Goal: Transaction & Acquisition: Download file/media

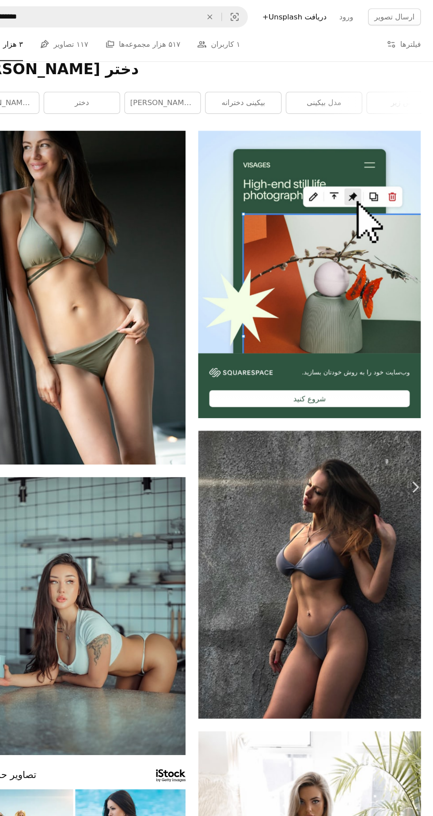
scroll to position [11, 0]
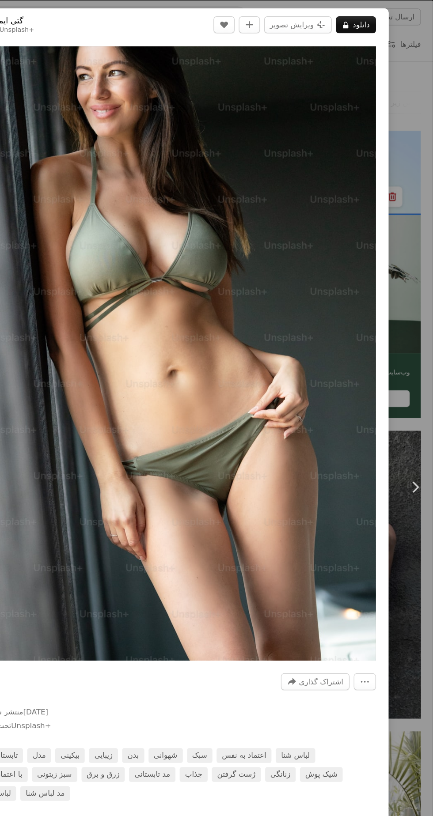
click at [379, 21] on font "دانلود" at bounding box center [372, 20] width 14 height 7
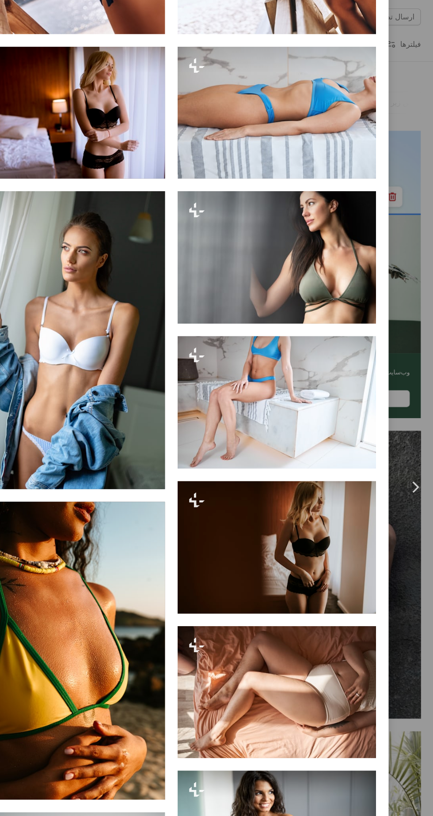
scroll to position [973, 0]
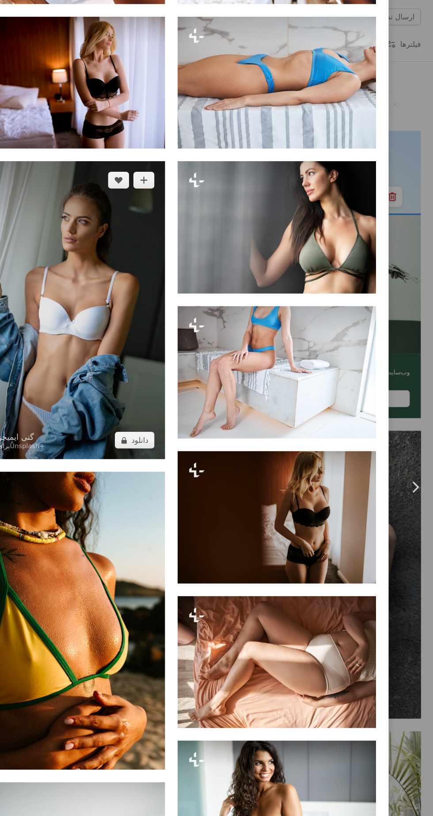
click at [128, 296] on img at bounding box center [124, 259] width 166 height 249
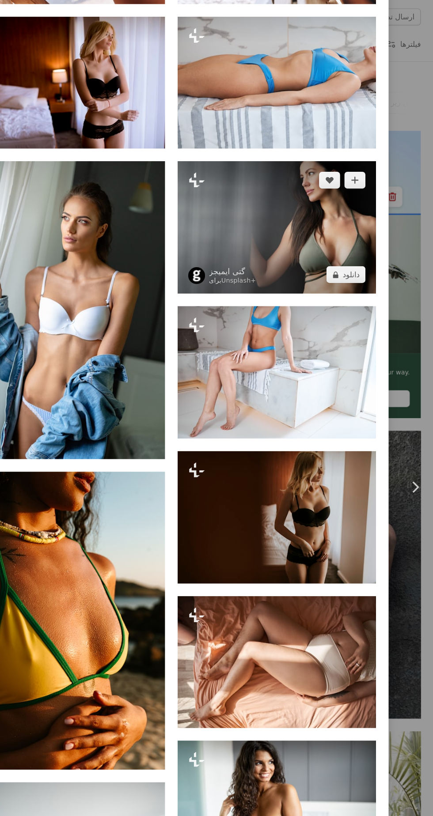
click at [283, 208] on img at bounding box center [302, 190] width 166 height 111
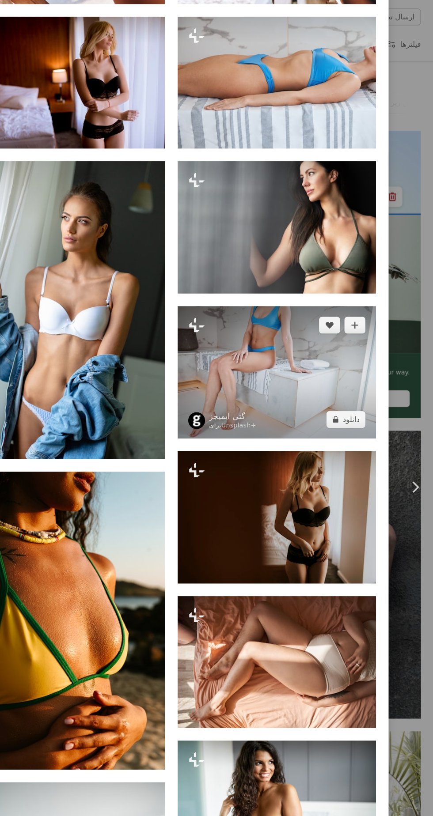
click at [267, 338] on img at bounding box center [302, 311] width 166 height 111
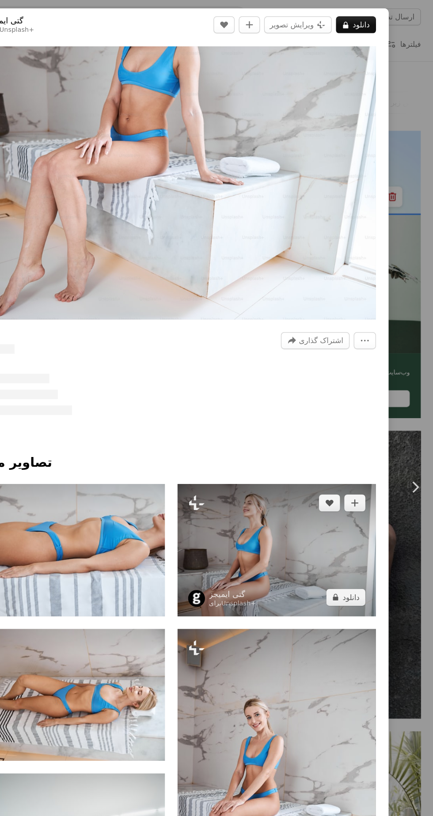
scroll to position [241, 0]
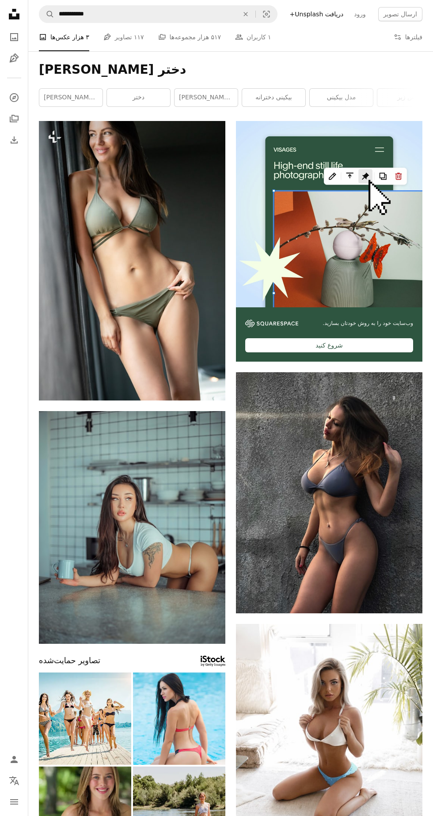
click at [10, 169] on nav "Unsplash logo Unsplash Home A photo Pen Tool A compass A stack of folders Downl…" at bounding box center [14, 408] width 28 height 816
click at [15, 145] on icon "Download" at bounding box center [14, 140] width 11 height 11
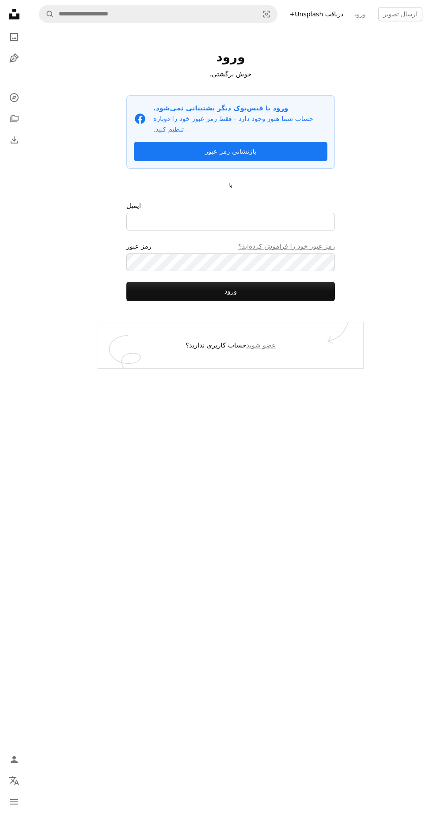
click at [334, 14] on font "دریافت Unsplash+" at bounding box center [317, 14] width 54 height 7
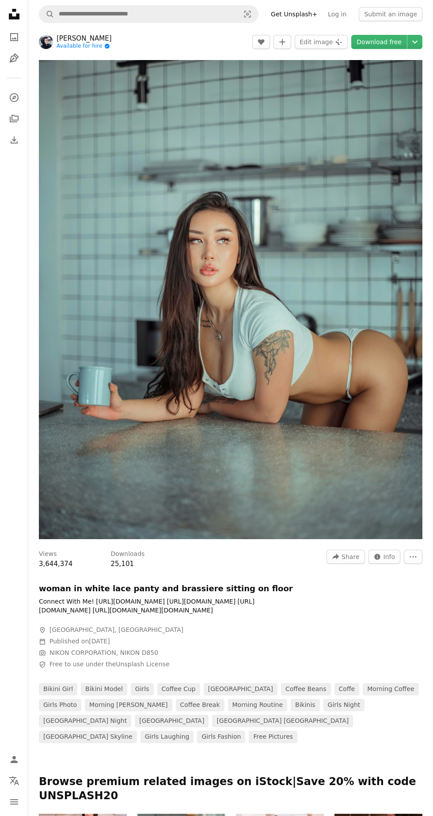
click at [8, 35] on link "A photo" at bounding box center [14, 37] width 18 height 18
click at [70, 14] on input "Find visuals sitewide" at bounding box center [145, 14] width 182 height 17
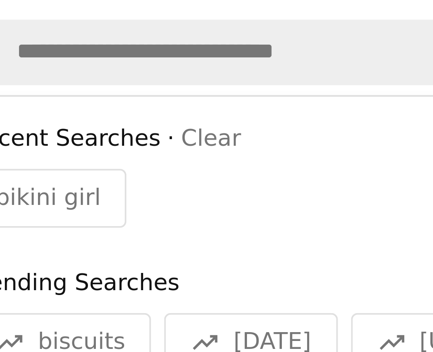
click at [66, 51] on span "bikini girl" at bounding box center [67, 53] width 28 height 9
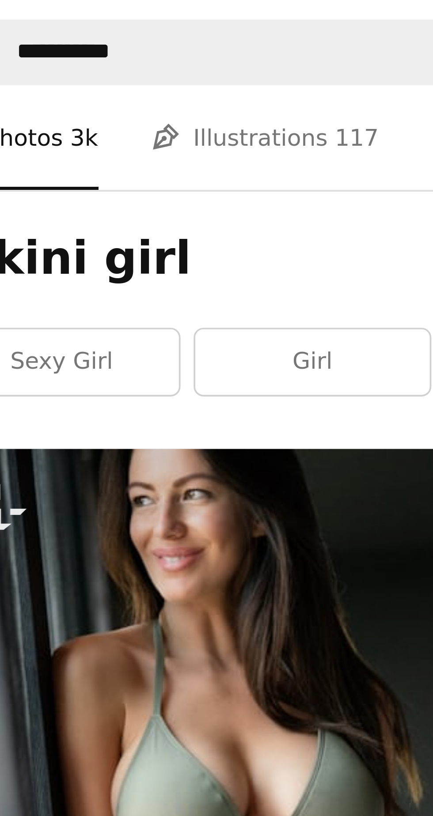
click at [83, 97] on link "sexy girl" at bounding box center [70, 98] width 63 height 18
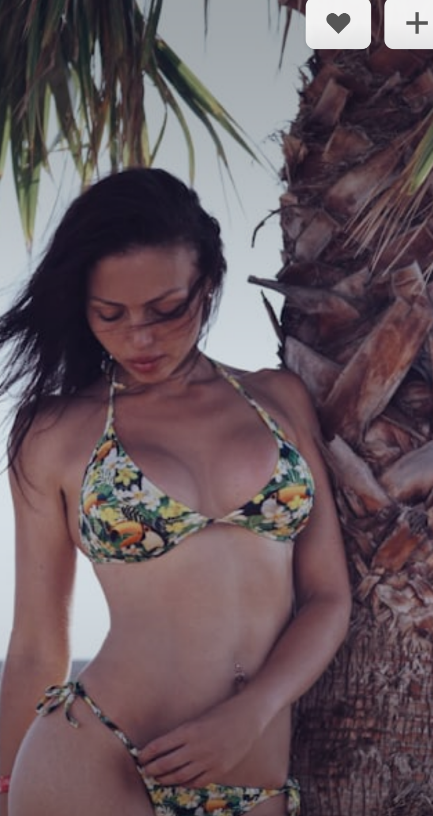
click at [163, 435] on img at bounding box center [132, 400] width 186 height 288
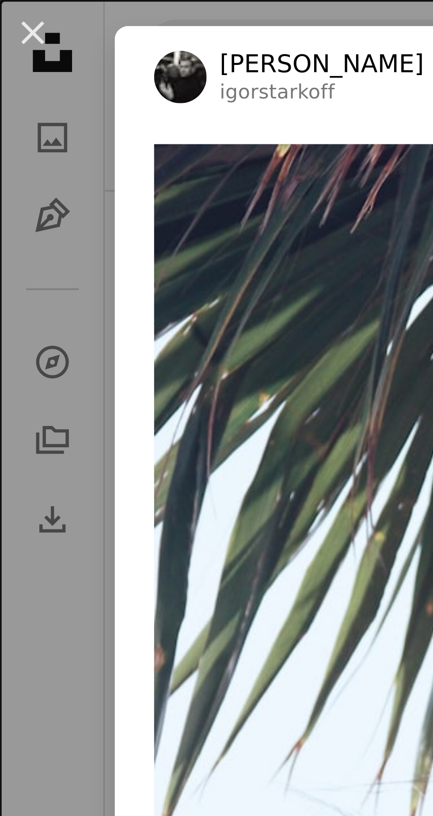
click at [11, 114] on div "An X shape Chevron left Chevron right Igor Starkov igorstarkoff A heart A plus …" at bounding box center [216, 408] width 433 height 816
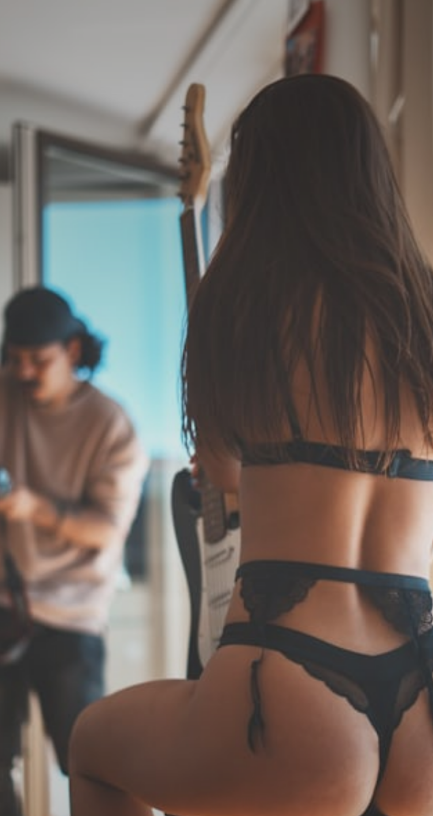
click at [339, 558] on img at bounding box center [329, 511] width 186 height 279
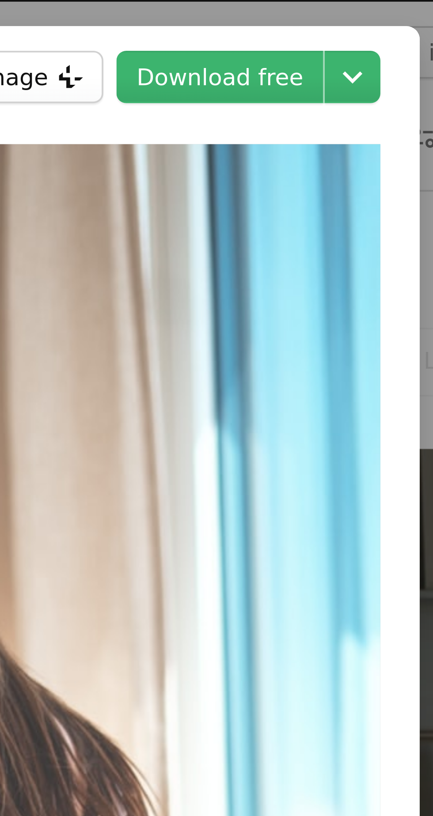
click at [310, 16] on button "Edit image Plus sign for Unsplash+" at bounding box center [283, 21] width 53 height 14
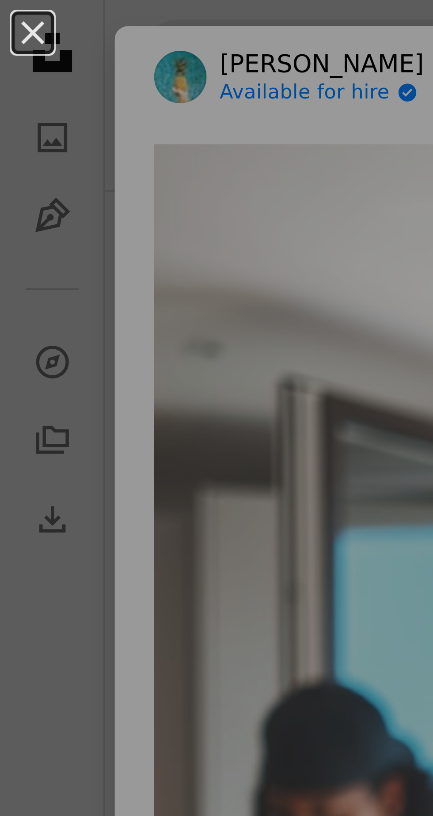
click at [11, 60] on div "An X shape Premium, ready to use images. Get unlimited access. A plus sign Memb…" at bounding box center [216, 408] width 433 height 816
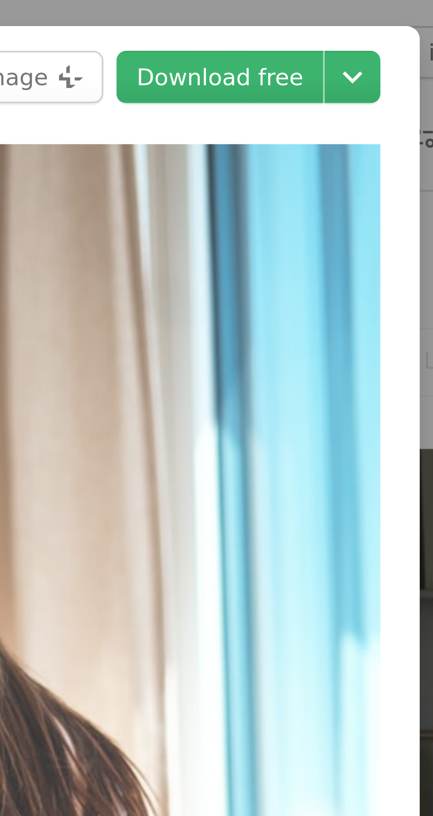
click at [361, 18] on link "Download free" at bounding box center [341, 21] width 56 height 14
